Goal: Transaction & Acquisition: Purchase product/service

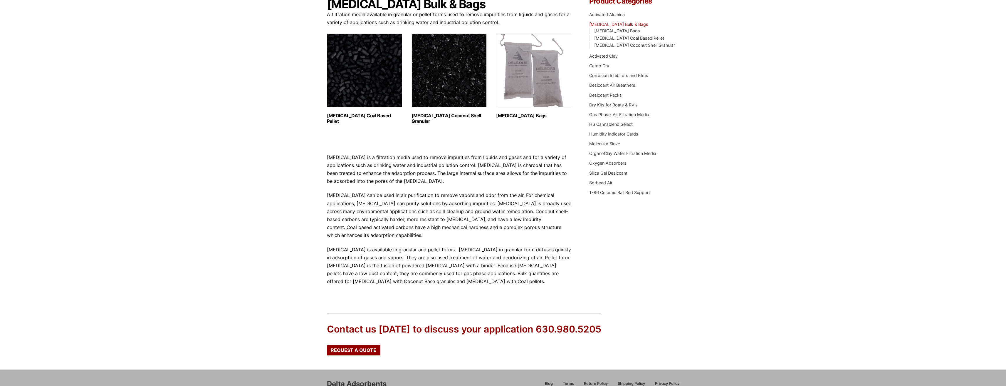
scroll to position [113, 0]
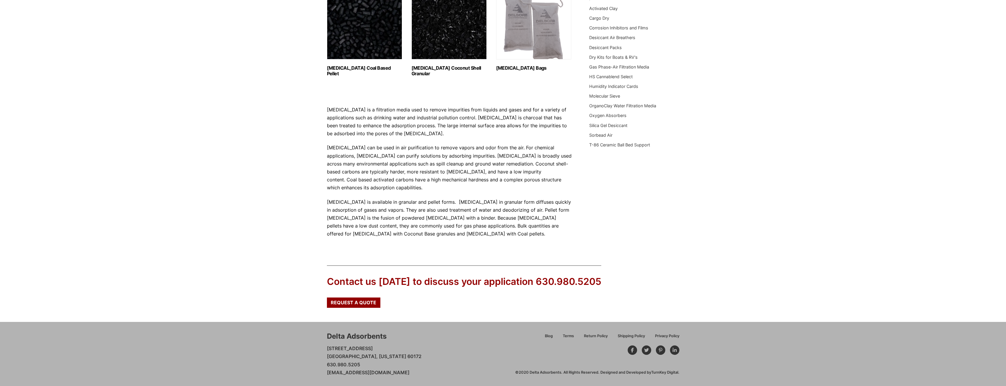
click at [542, 44] on img "Visit product category Activated Carbon Bags" at bounding box center [533, 22] width 75 height 73
click at [445, 37] on img "Visit product category Activated Carbon Coconut Shell Granular" at bounding box center [449, 22] width 75 height 73
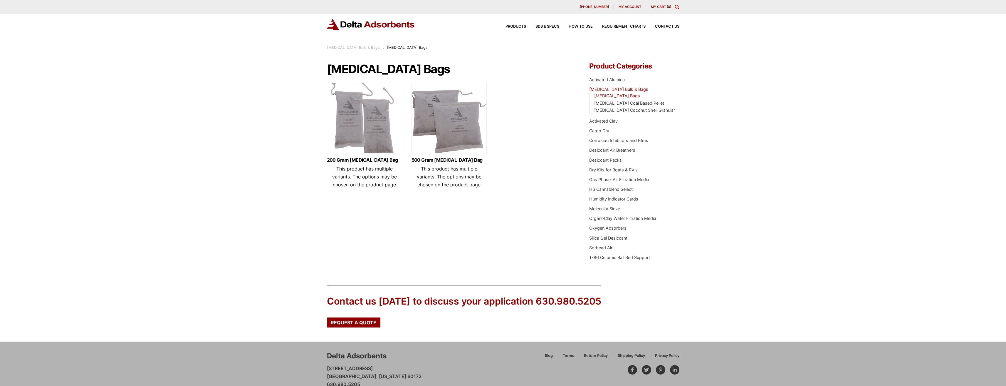
click at [356, 120] on img at bounding box center [364, 119] width 75 height 73
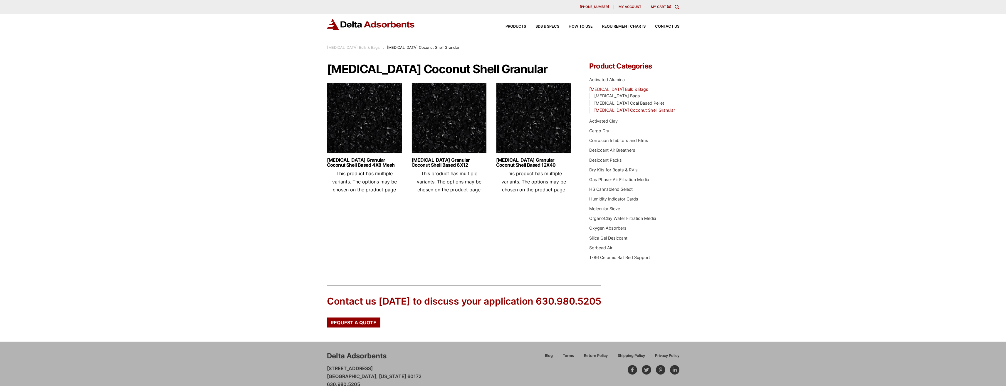
click at [345, 126] on img at bounding box center [364, 119] width 75 height 73
